Goal: Task Accomplishment & Management: Manage account settings

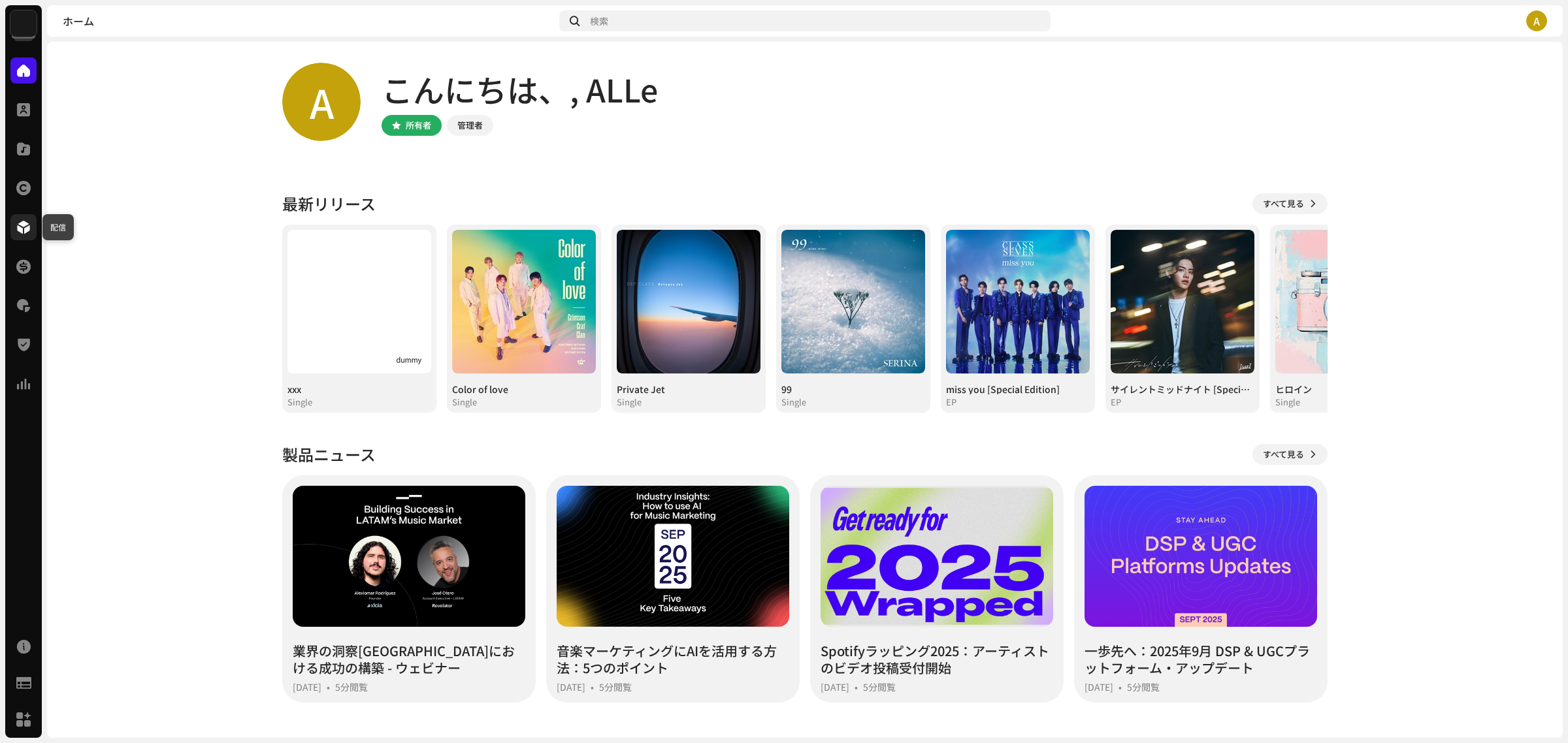
click at [19, 224] on span at bounding box center [23, 227] width 13 height 11
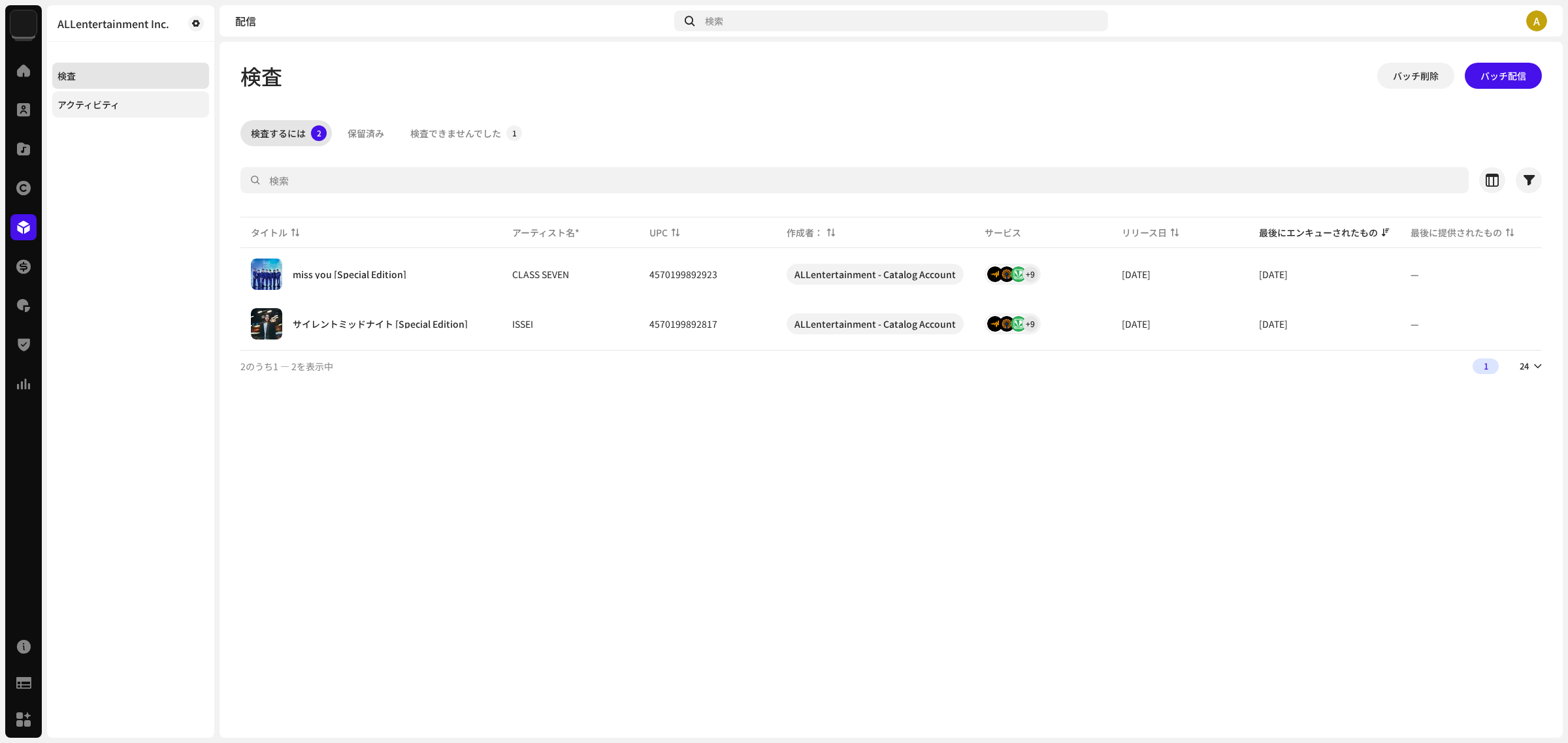
click at [126, 110] on div "アクティビティ" at bounding box center [130, 105] width 157 height 26
click at [575, 132] on div "配信済み" at bounding box center [584, 133] width 37 height 26
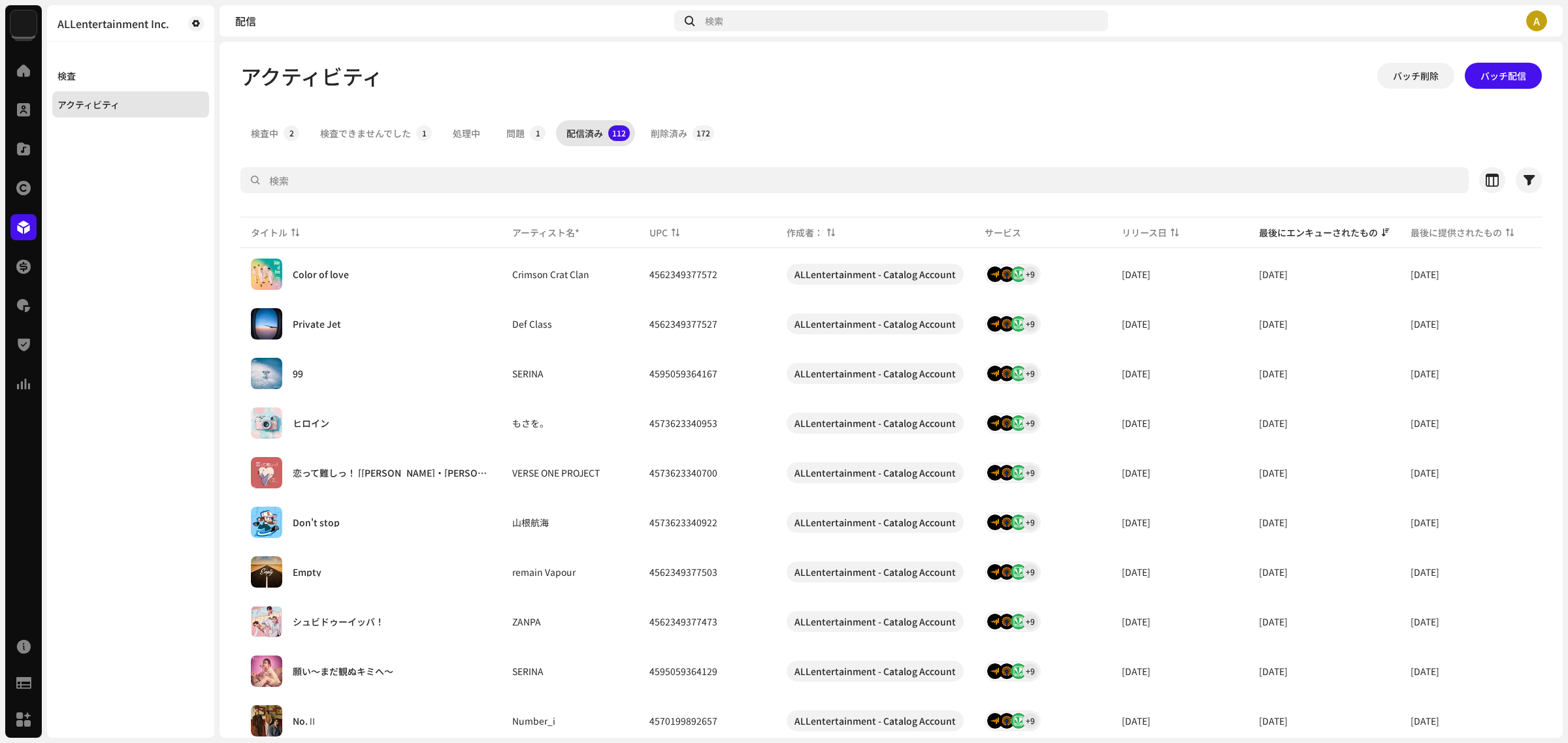
click at [23, 15] on img at bounding box center [24, 24] width 26 height 26
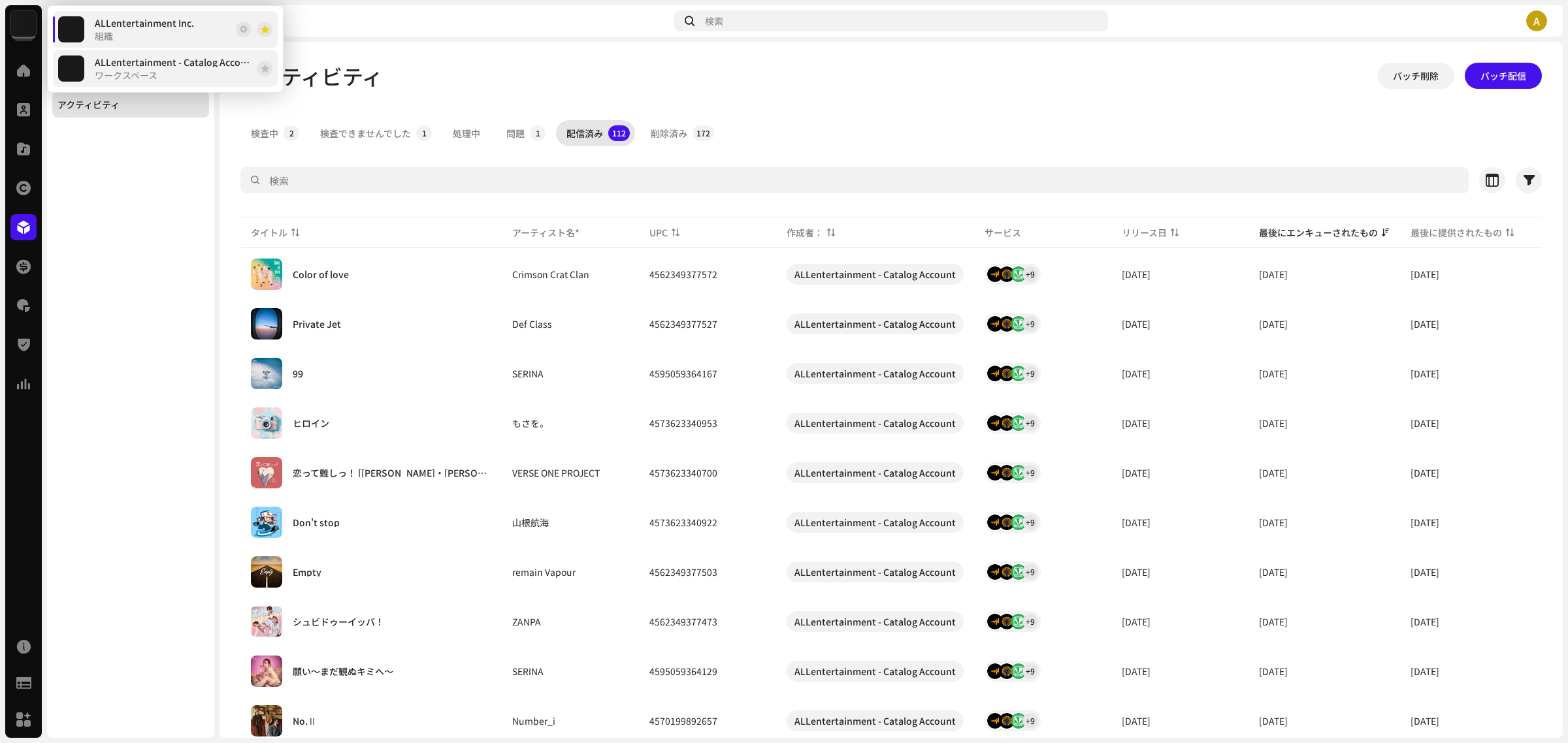
click at [134, 73] on span "ワークスペース" at bounding box center [125, 75] width 62 height 11
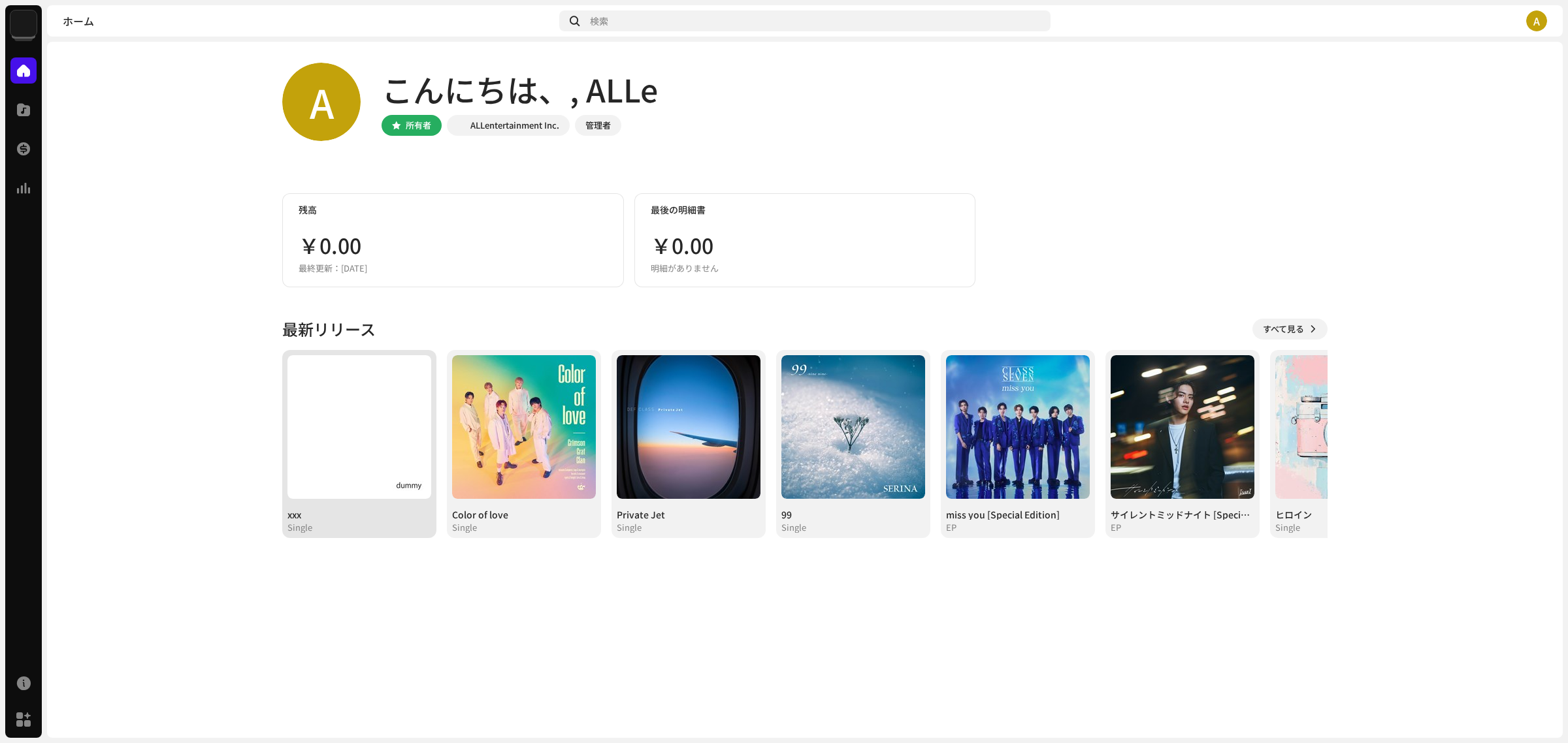
click at [347, 418] on img at bounding box center [359, 427] width 143 height 143
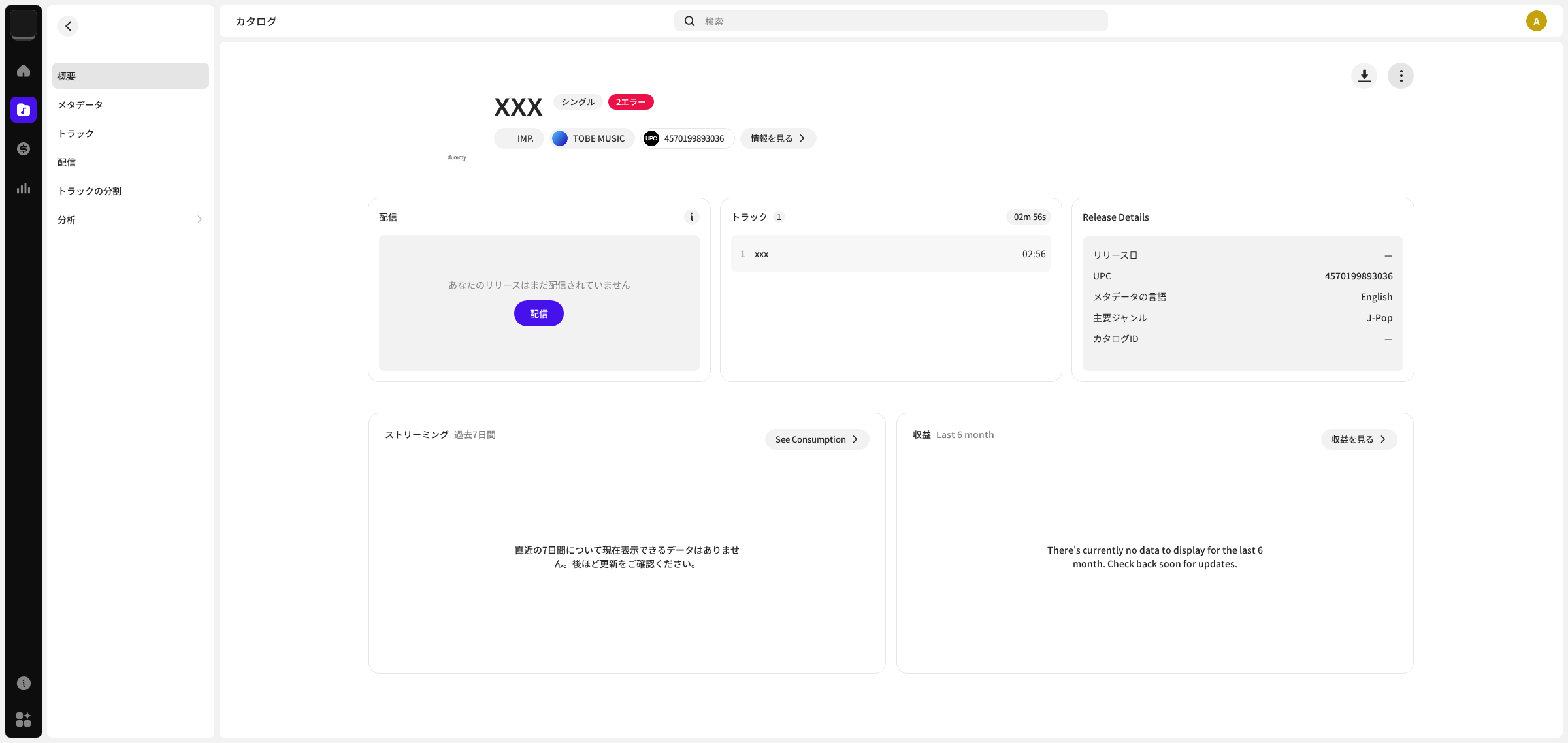
click at [1403, 78] on span "button" at bounding box center [1401, 75] width 13 height 11
click at [1410, 132] on span "編集" at bounding box center [1408, 133] width 19 height 11
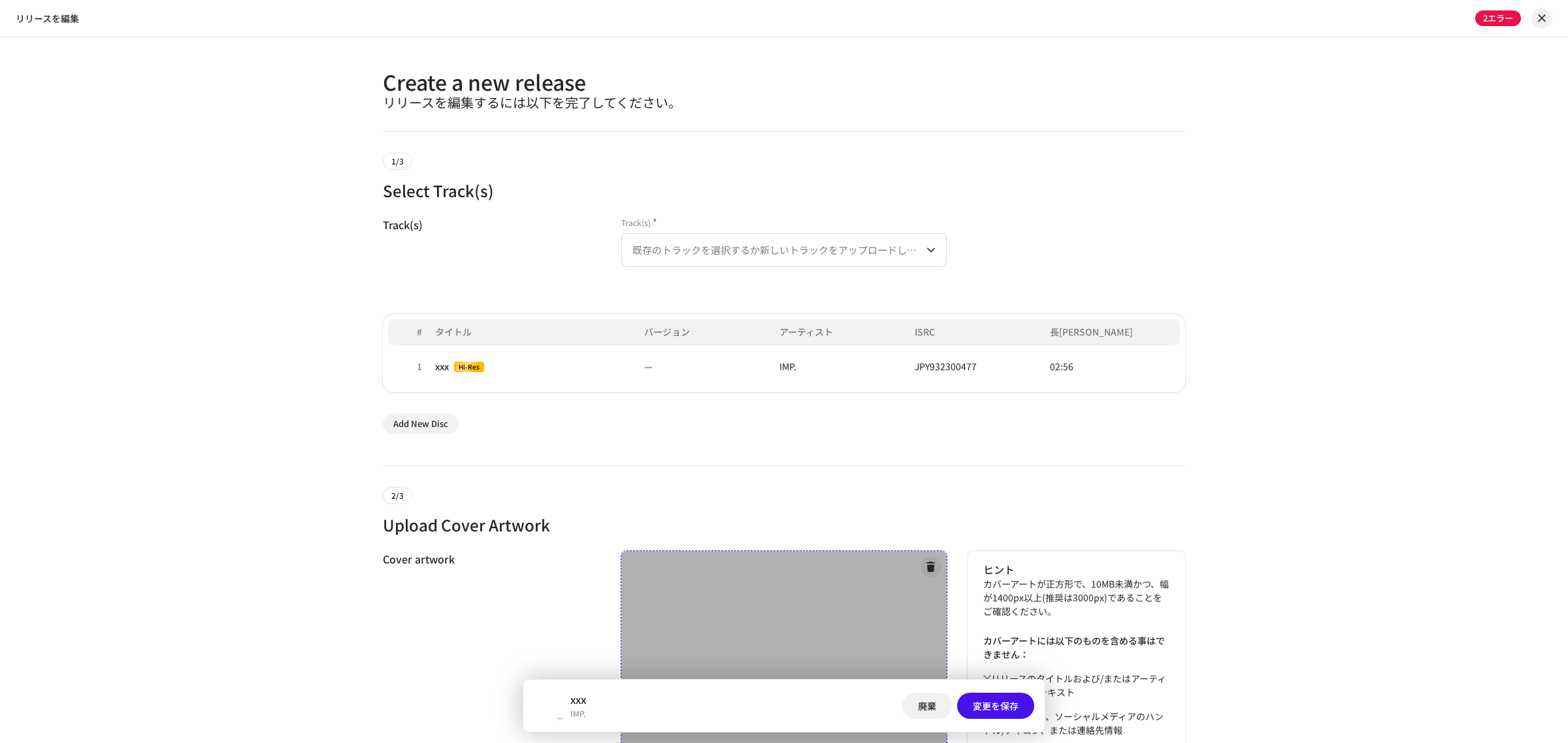
click at [708, 609] on div at bounding box center [784, 713] width 325 height 325
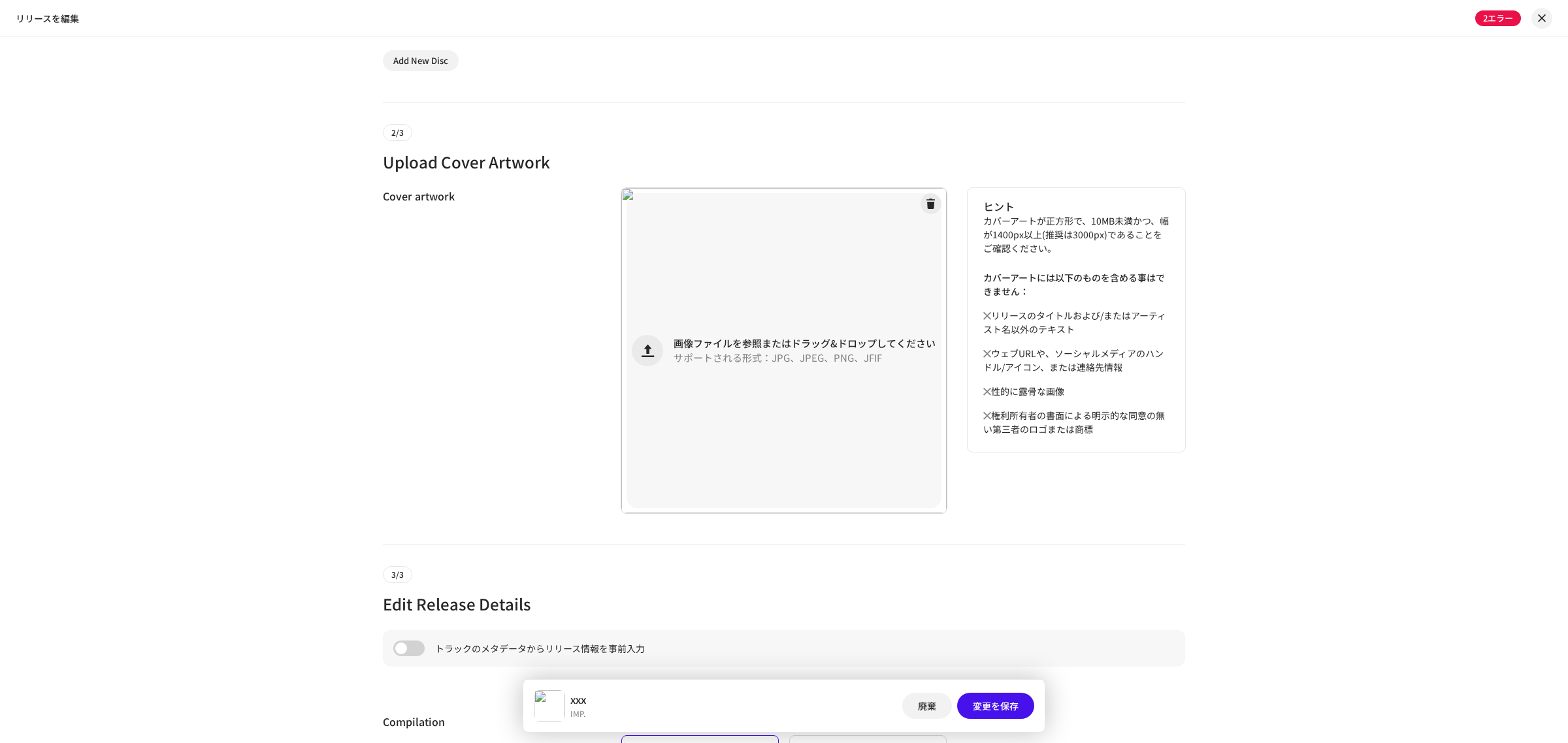
scroll to position [367, 0]
click at [1004, 709] on span "変更を保存" at bounding box center [995, 705] width 45 height 26
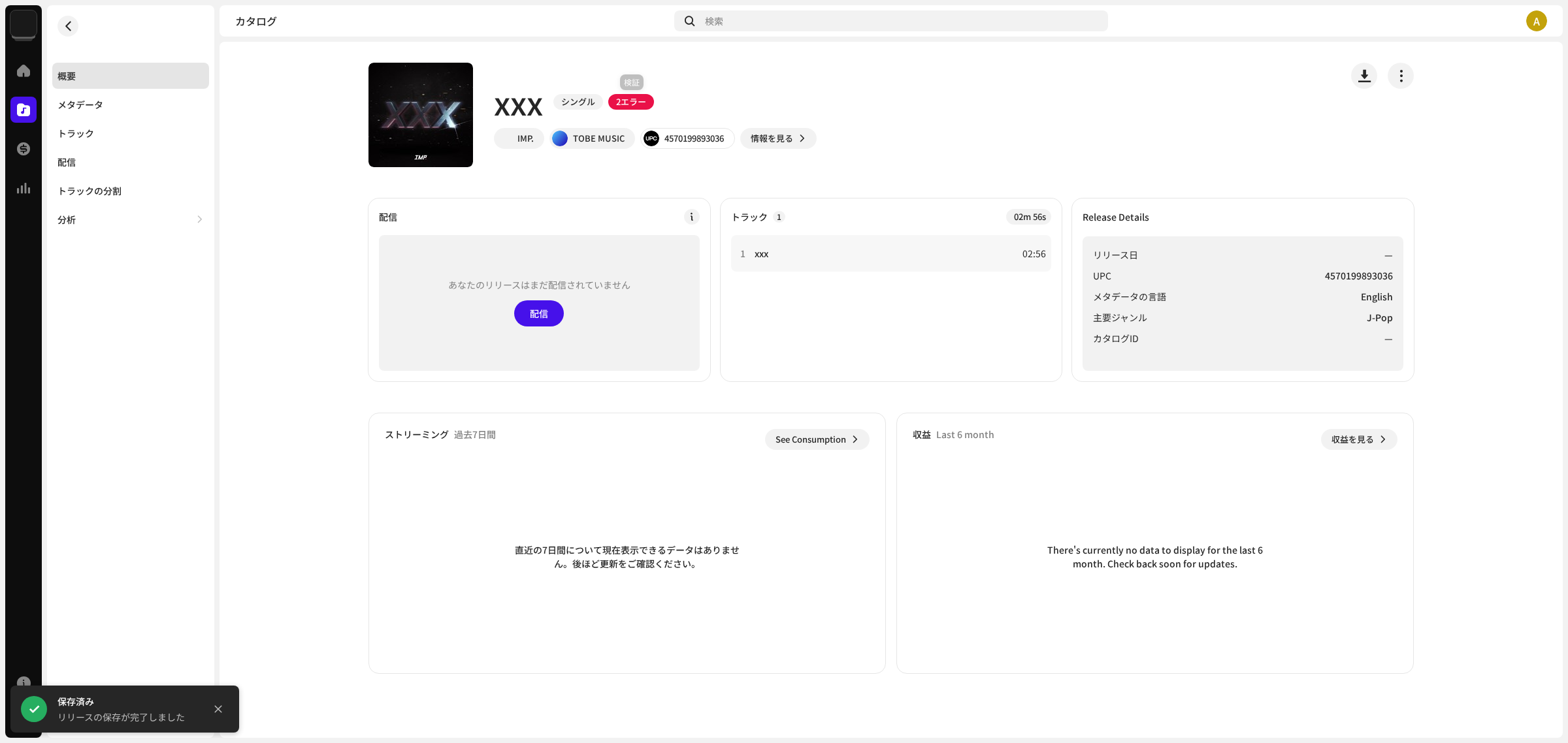
click at [634, 106] on span "2エラー" at bounding box center [631, 102] width 45 height 16
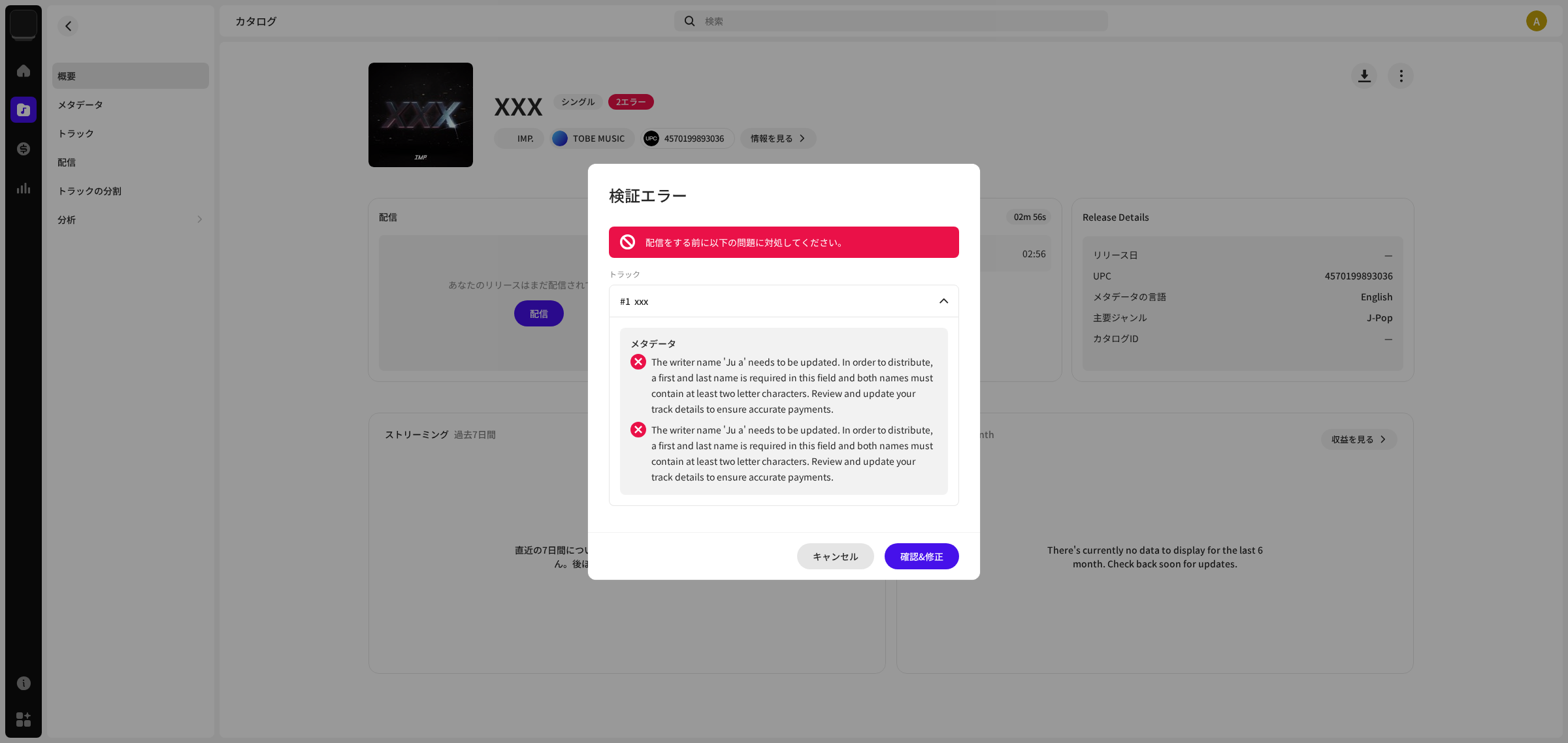
click at [849, 555] on span "キャンセル" at bounding box center [835, 556] width 45 height 26
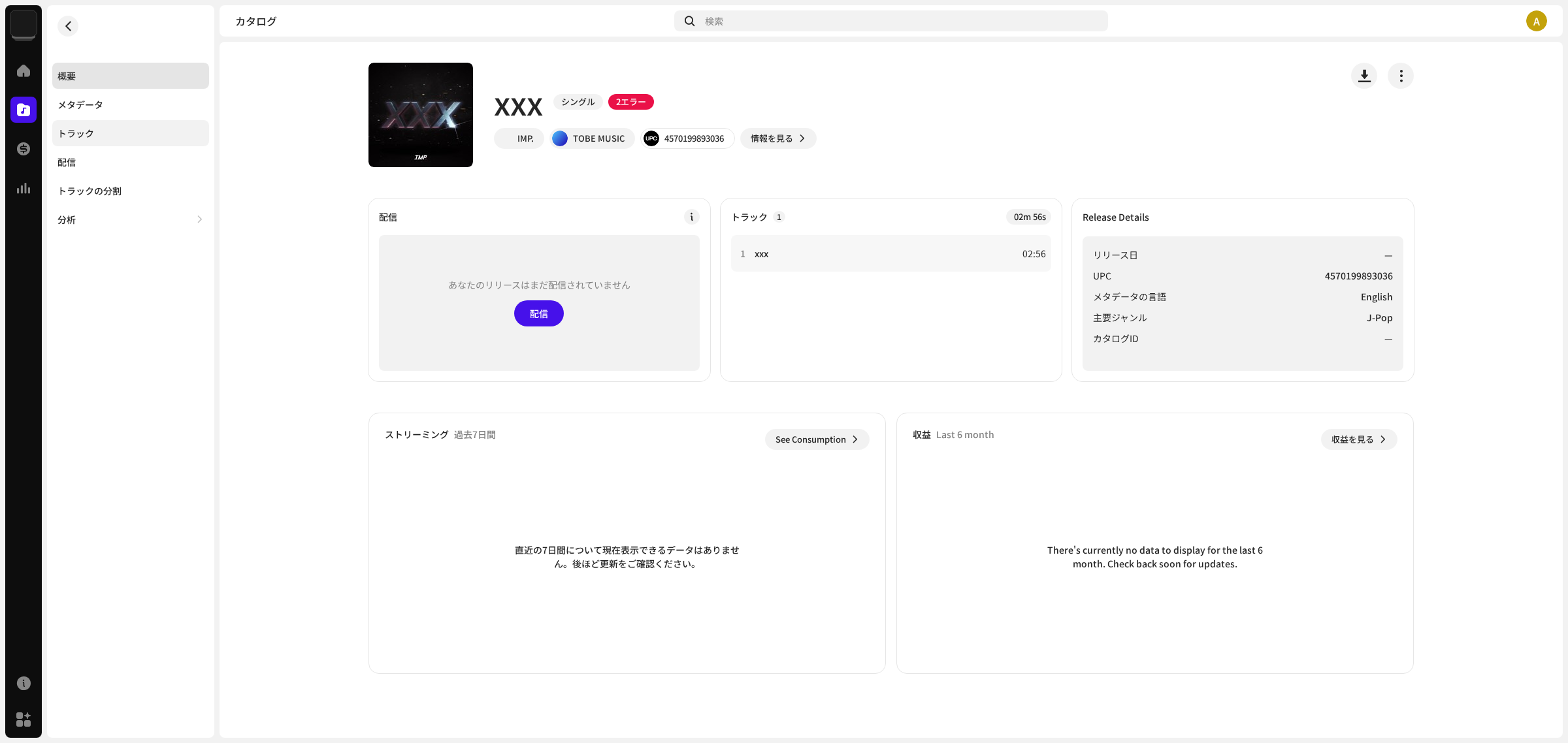
click at [100, 138] on div "トラック" at bounding box center [130, 133] width 157 height 26
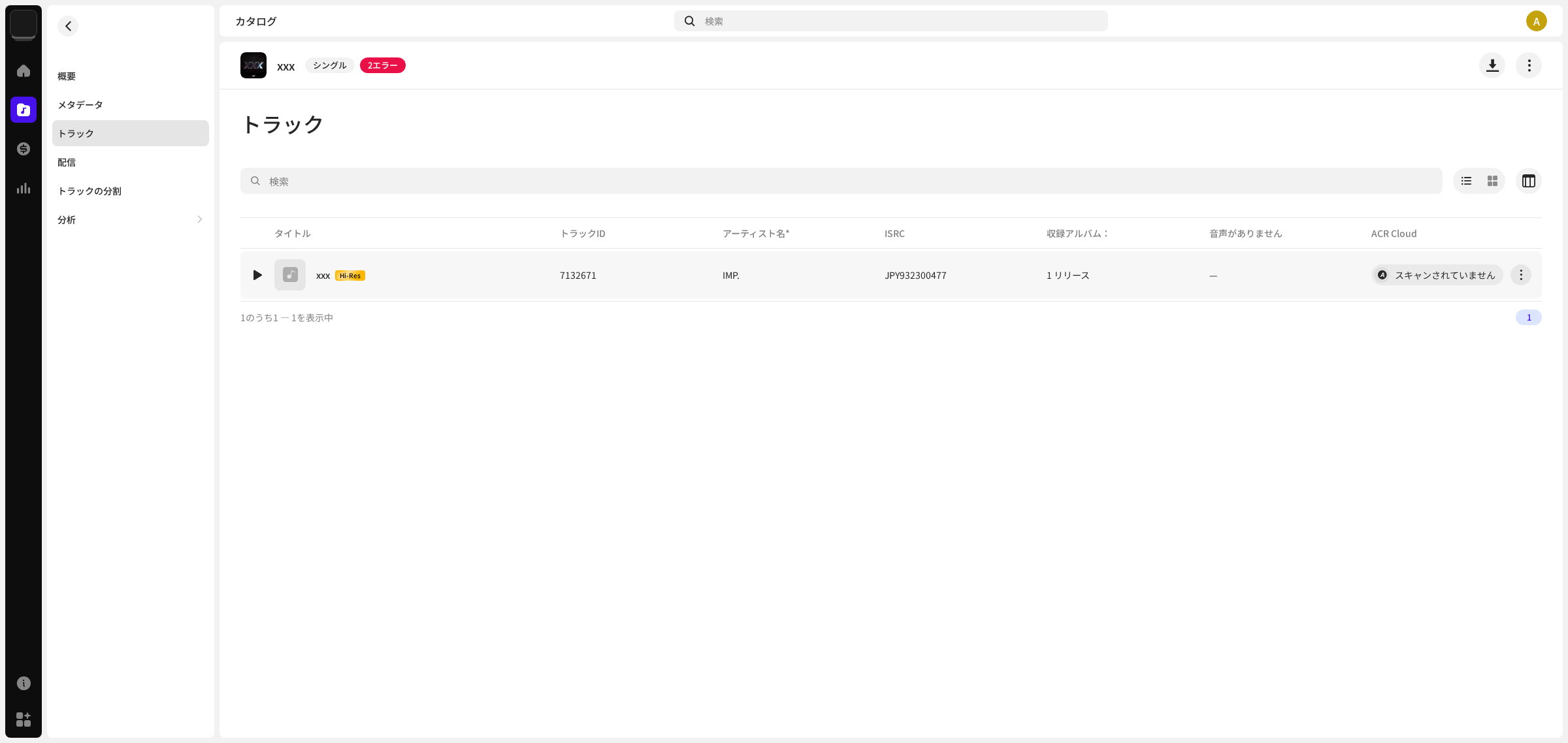
click at [513, 273] on div "1 xxx Hi-Res" at bounding box center [395, 275] width 289 height 32
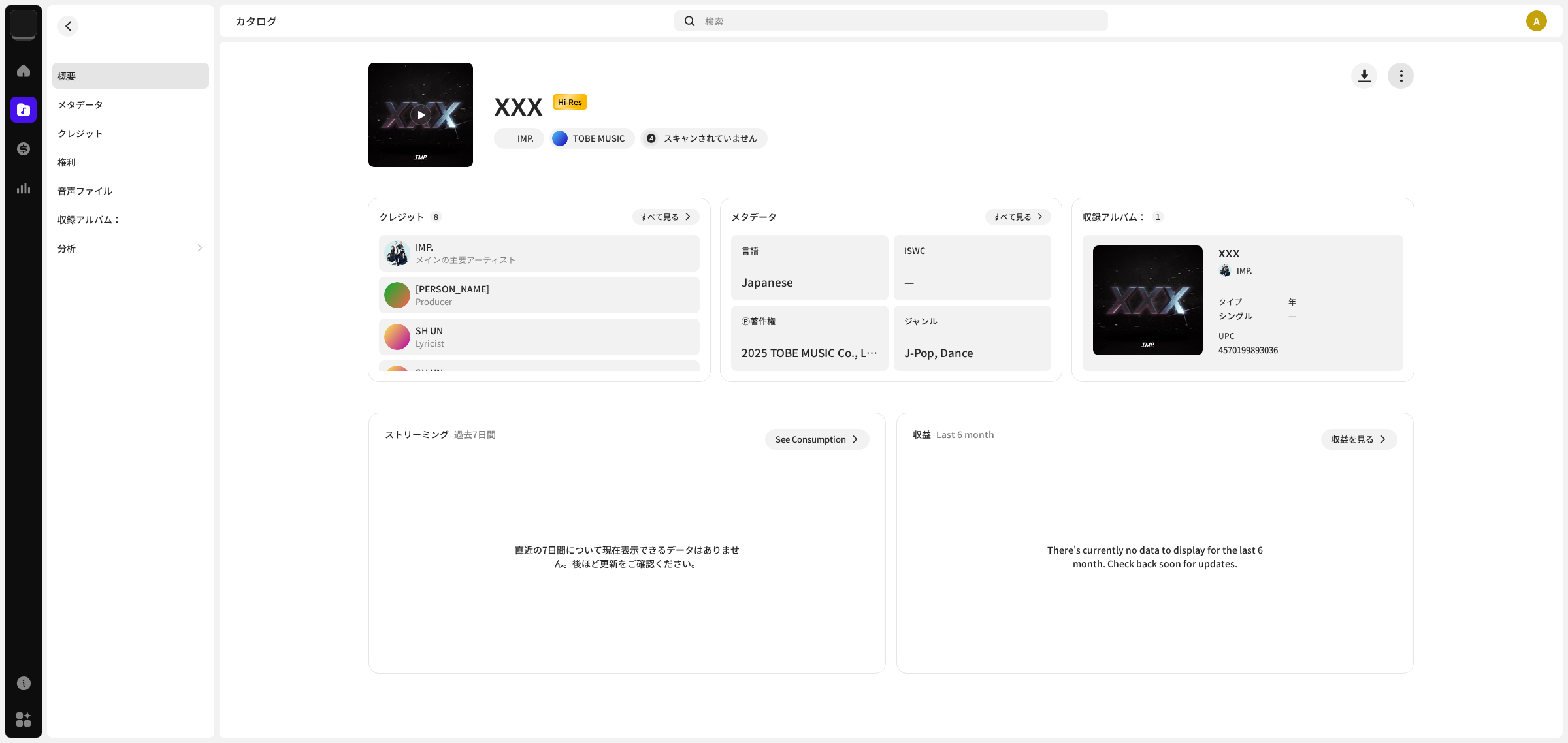
click at [1404, 80] on span "button" at bounding box center [1401, 75] width 13 height 11
click at [1402, 128] on span "編集" at bounding box center [1408, 133] width 19 height 11
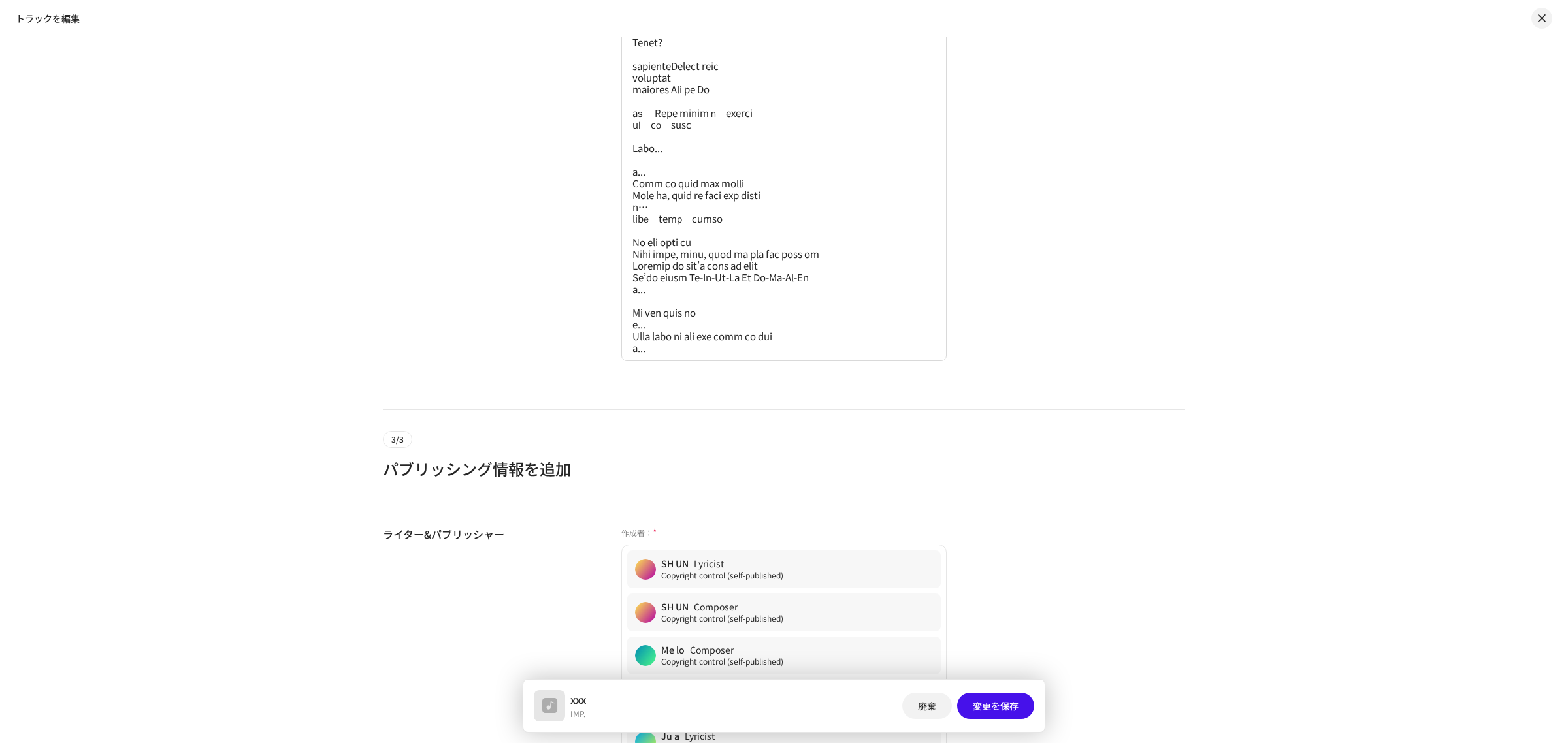
scroll to position [3349, 0]
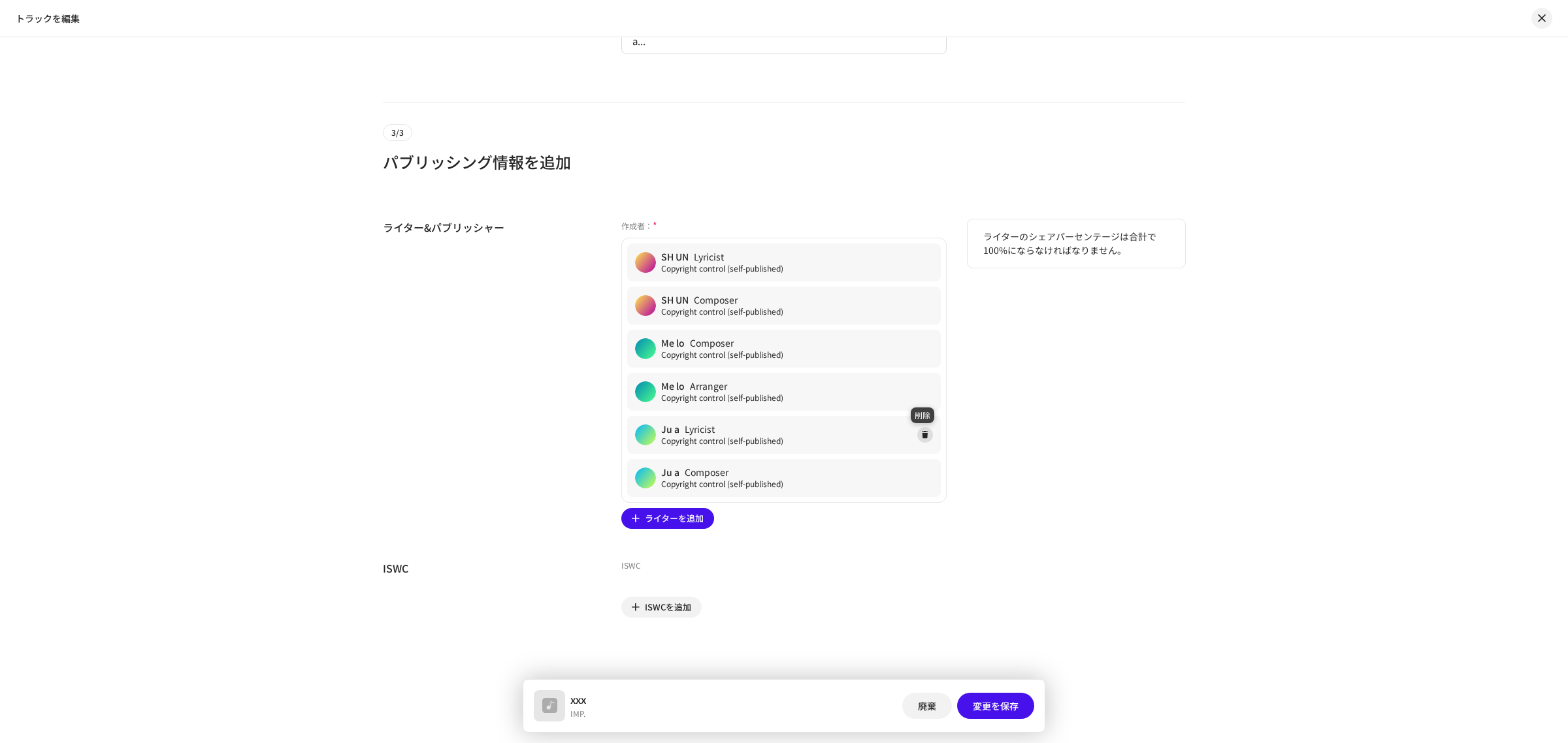
click at [921, 431] on span at bounding box center [925, 435] width 8 height 11
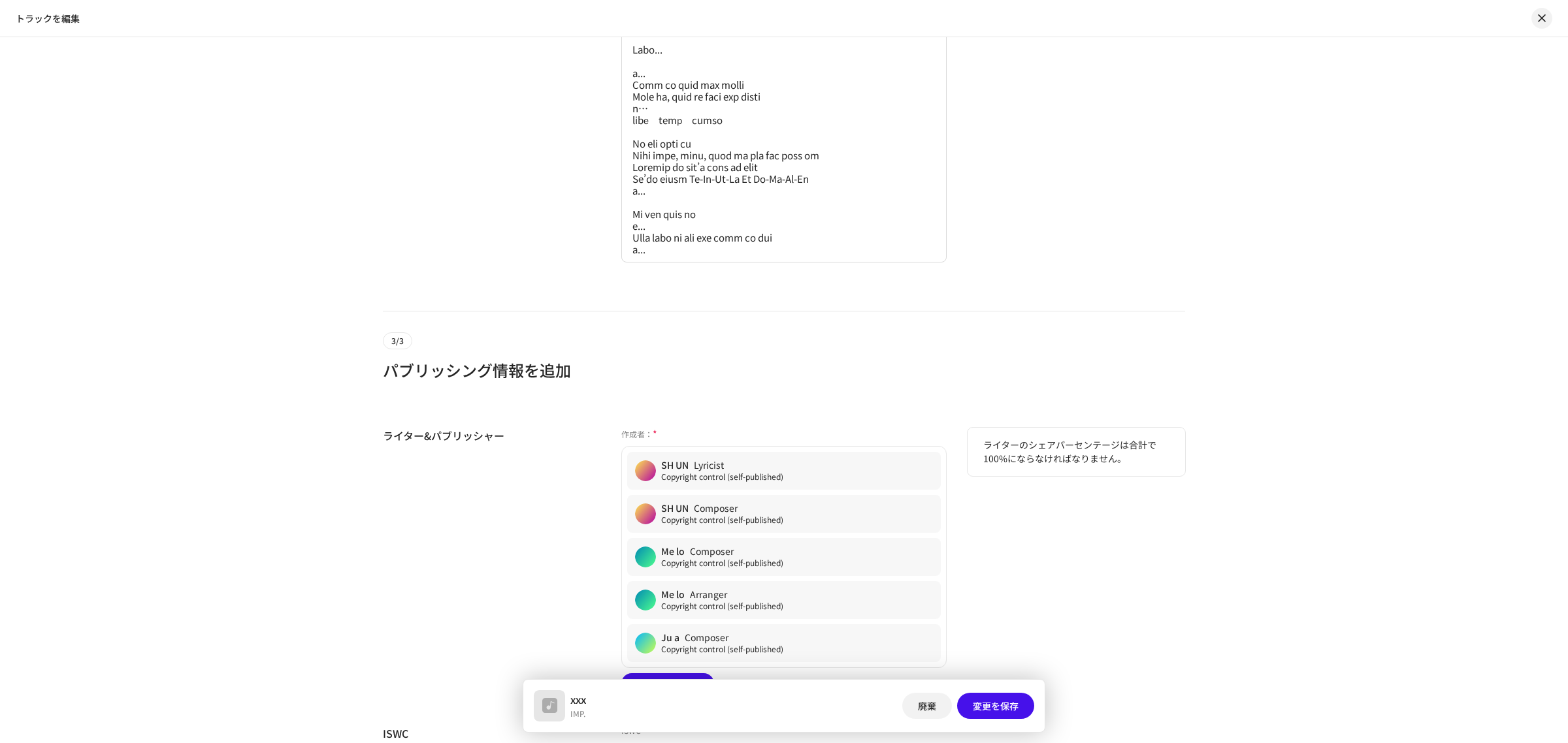
scroll to position [3307, 0]
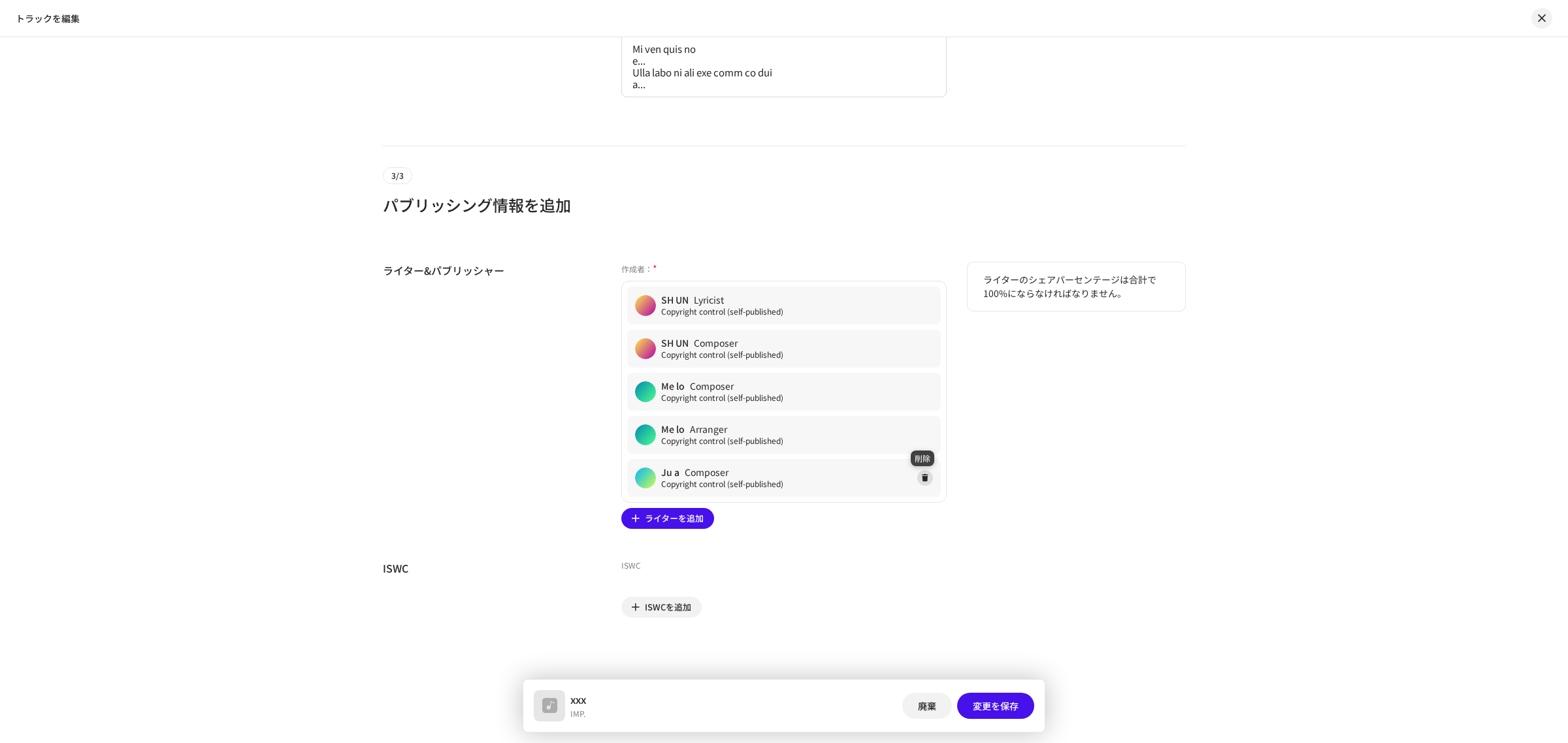
click at [925, 482] on span at bounding box center [925, 478] width 8 height 11
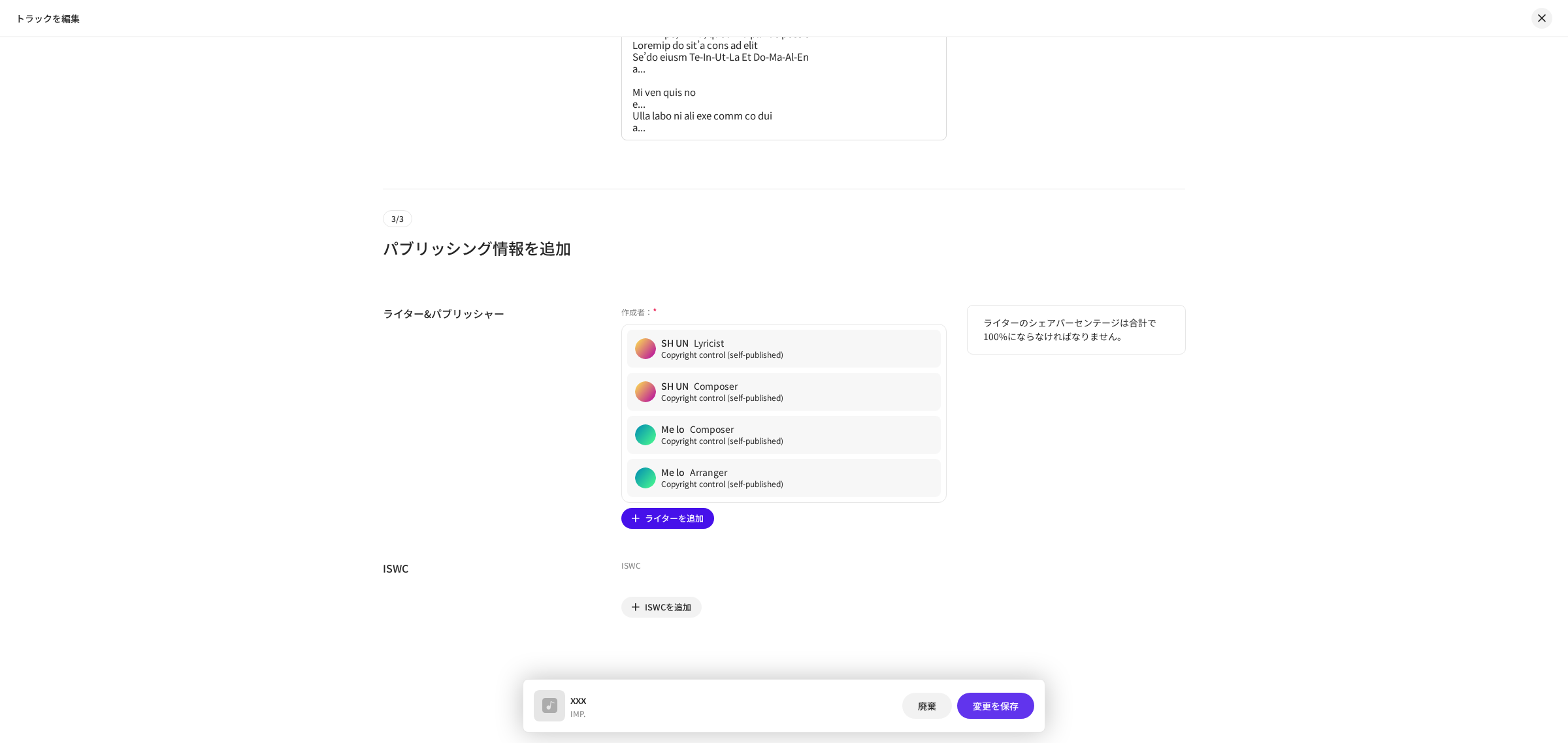
click at [998, 699] on span "変更を保存" at bounding box center [995, 705] width 45 height 26
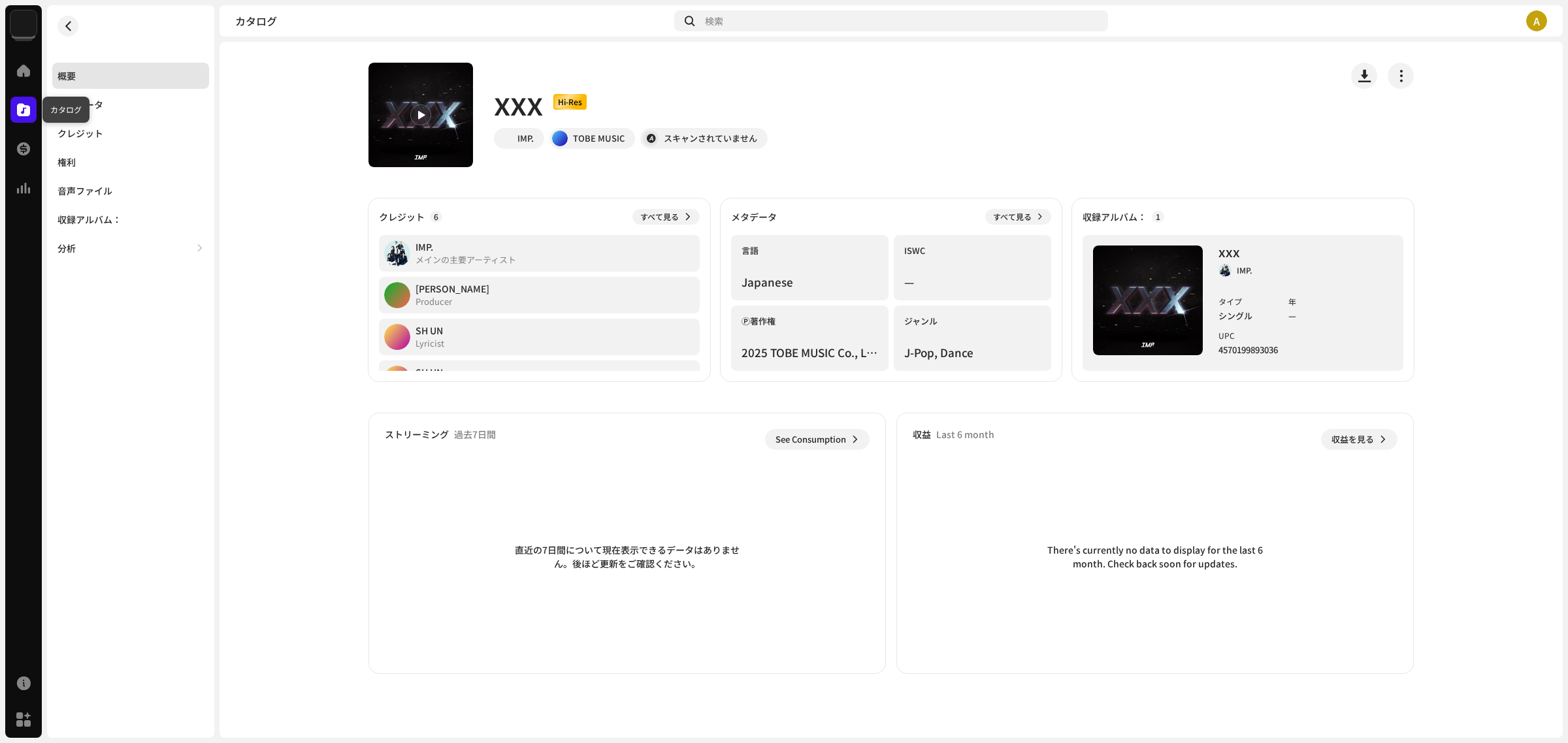
click at [28, 118] on div at bounding box center [24, 110] width 26 height 26
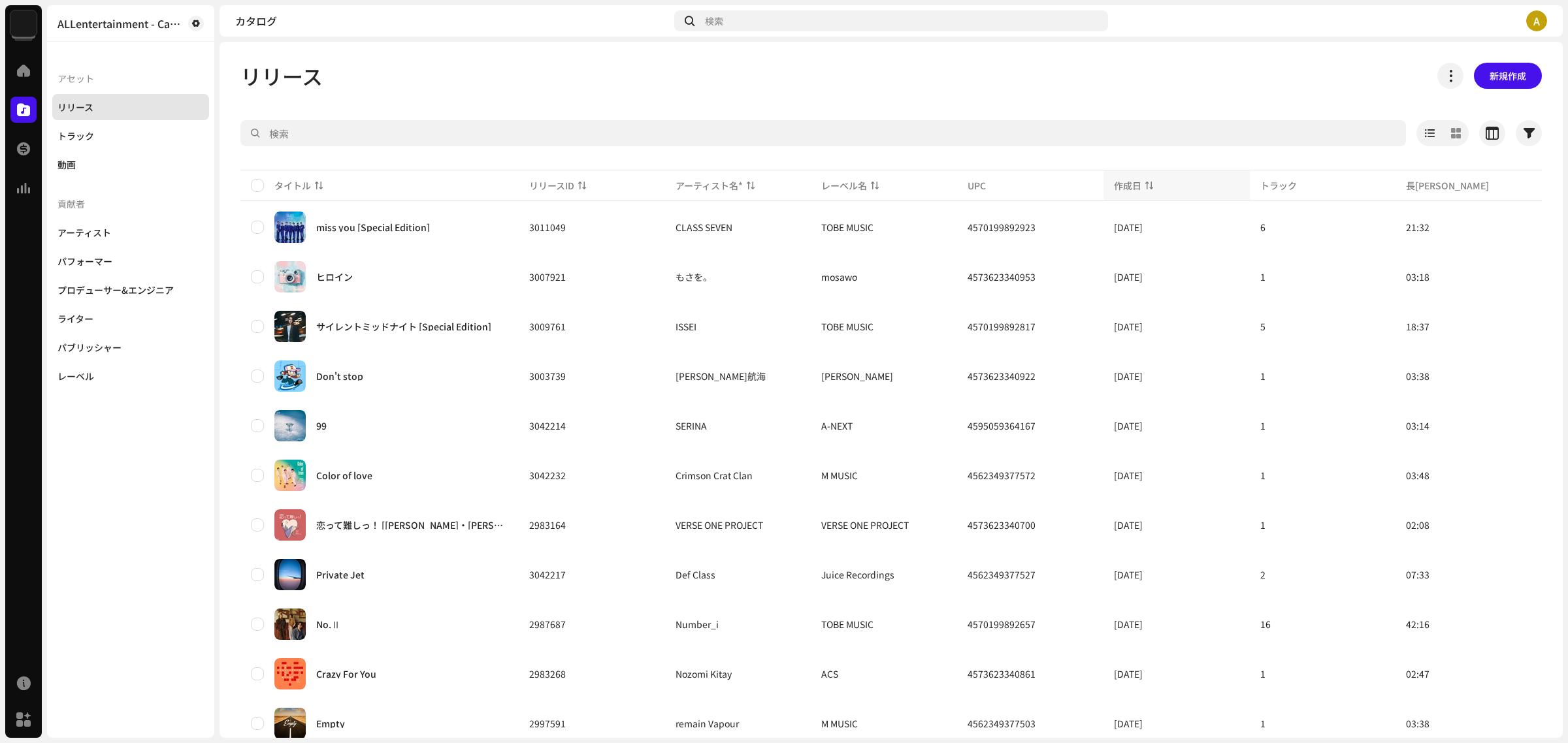
click at [1147, 184] on p-sorticon at bounding box center [1149, 186] width 8 height 8
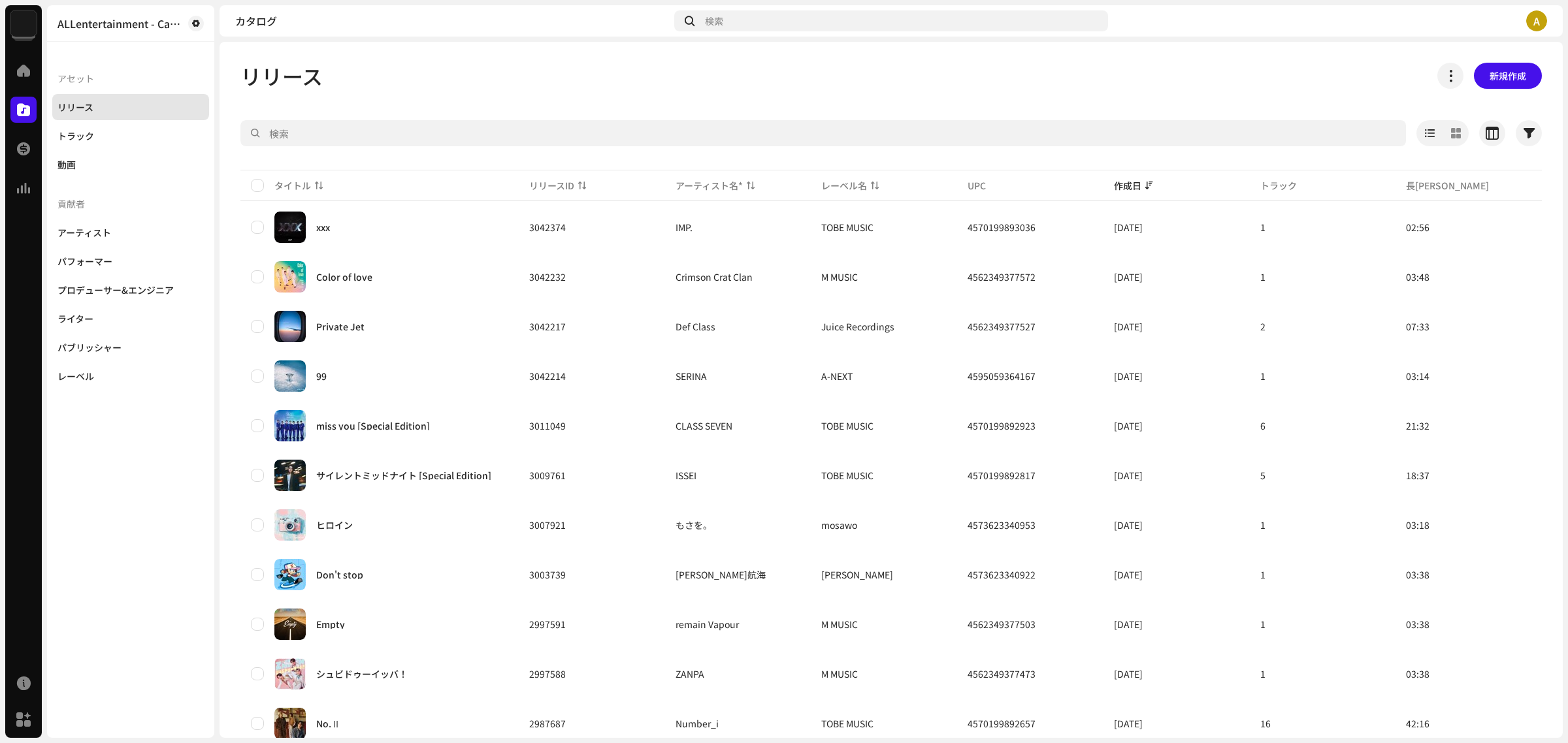
click at [27, 19] on img at bounding box center [24, 24] width 26 height 26
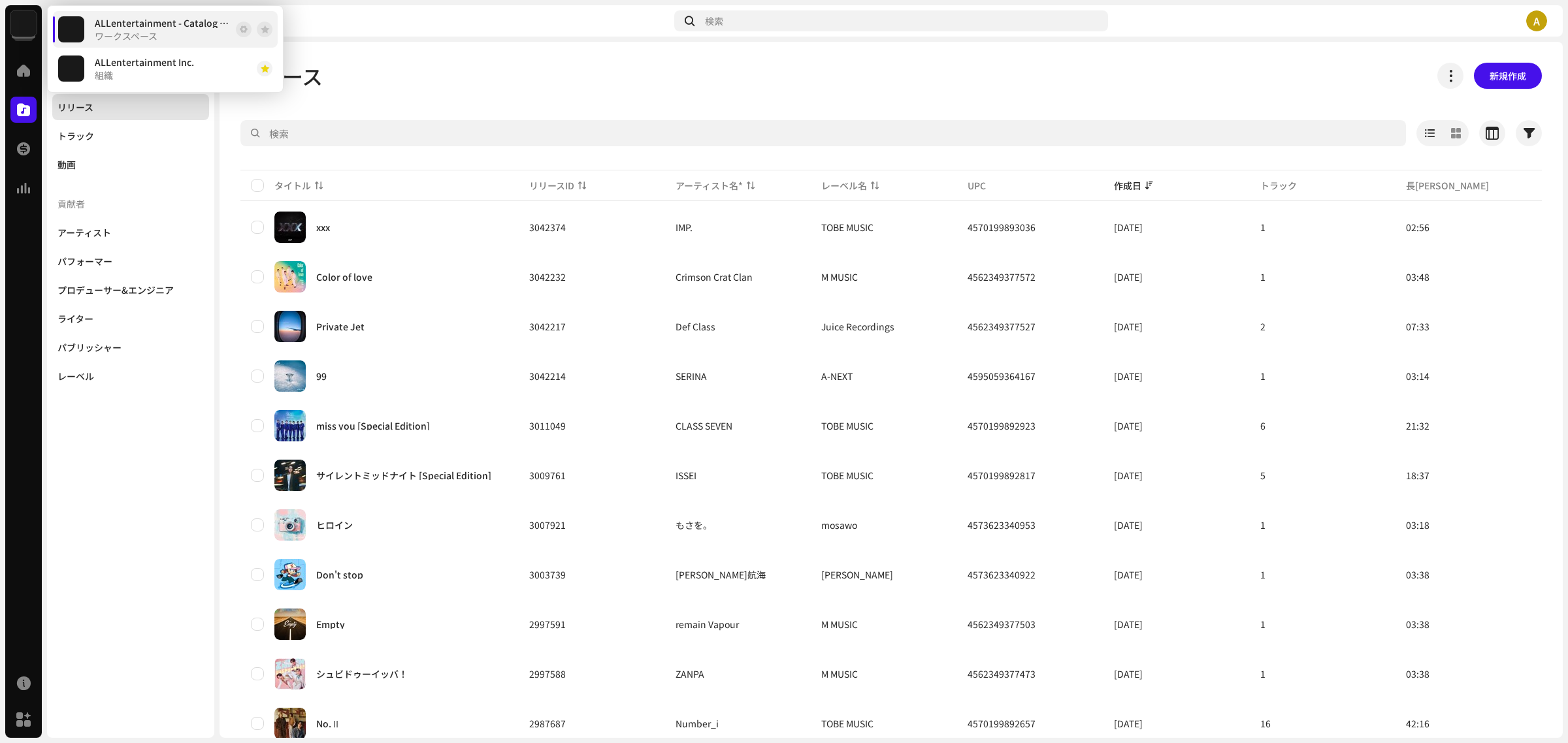
click at [134, 30] on div "ALLentertainment - Catalog Account ワークスペース" at bounding box center [163, 30] width 136 height 24
click at [190, 60] on span "ALLentertainment Inc." at bounding box center [144, 62] width 99 height 11
